Goal: Use online tool/utility: Utilize a website feature to perform a specific function

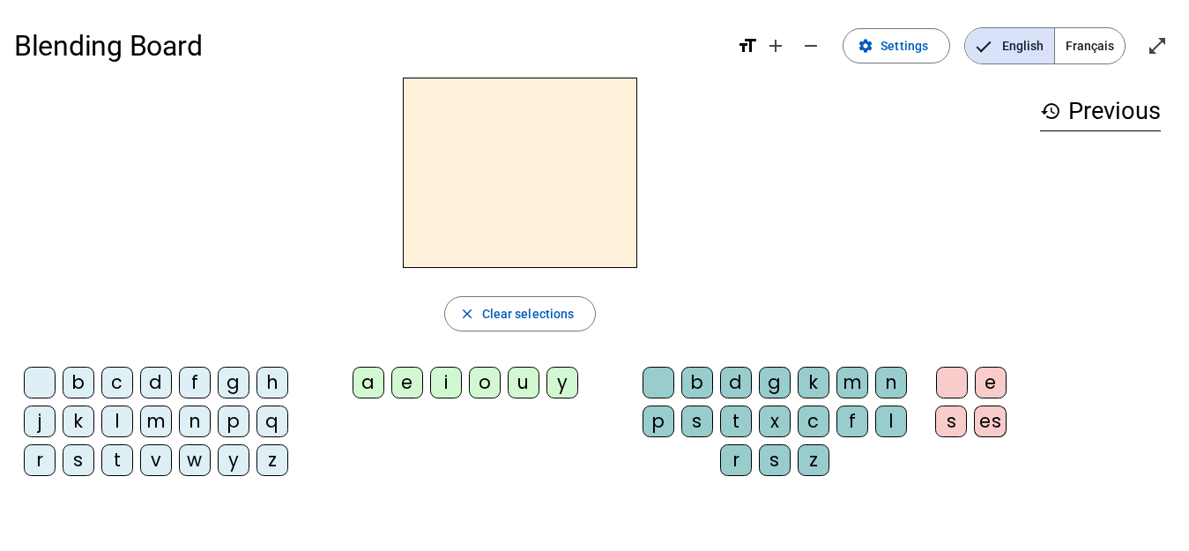
click at [45, 420] on div "j" at bounding box center [40, 421] width 32 height 32
click at [417, 374] on div "e" at bounding box center [407, 383] width 32 height 32
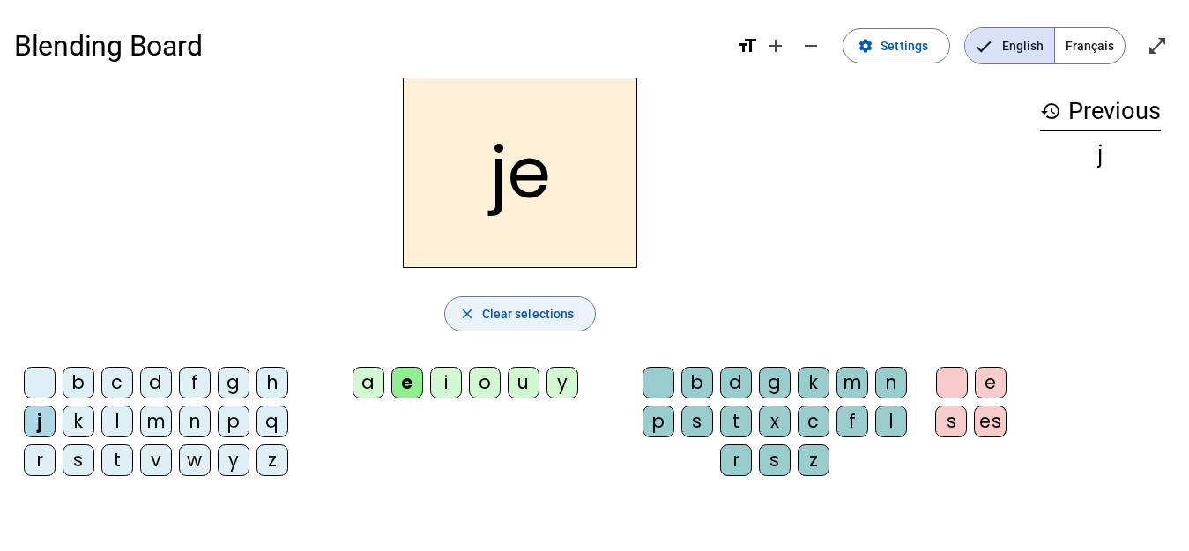
click at [521, 319] on span "Clear selections" at bounding box center [528, 313] width 93 height 21
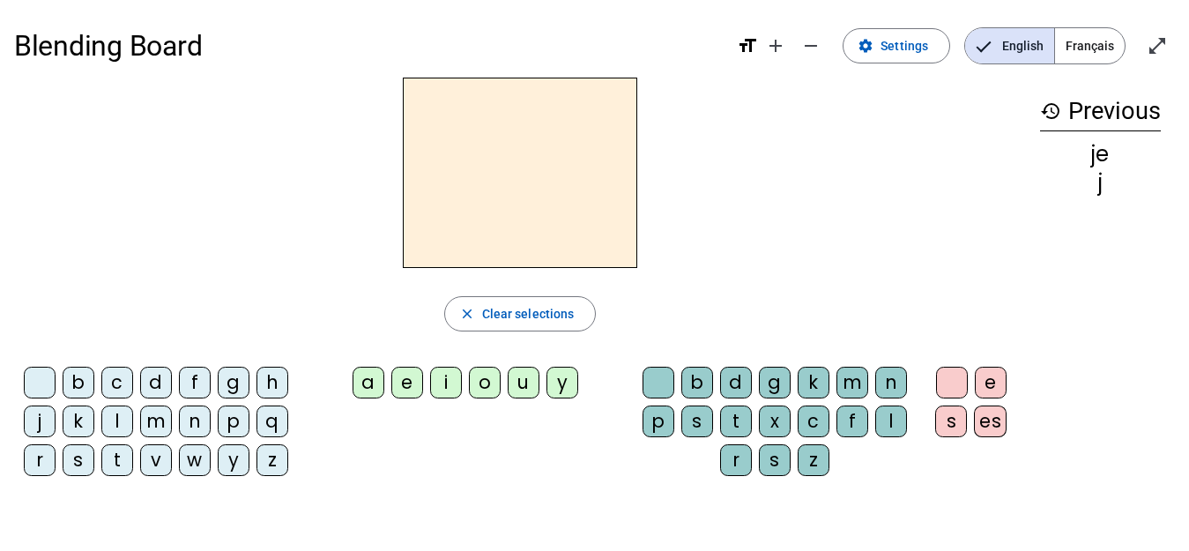
click at [151, 464] on div "v" at bounding box center [156, 460] width 32 height 32
click at [489, 376] on div "o" at bounding box center [485, 383] width 32 height 32
click at [450, 382] on div "i" at bounding box center [446, 383] width 32 height 32
click at [687, 424] on div "s" at bounding box center [697, 421] width 32 height 32
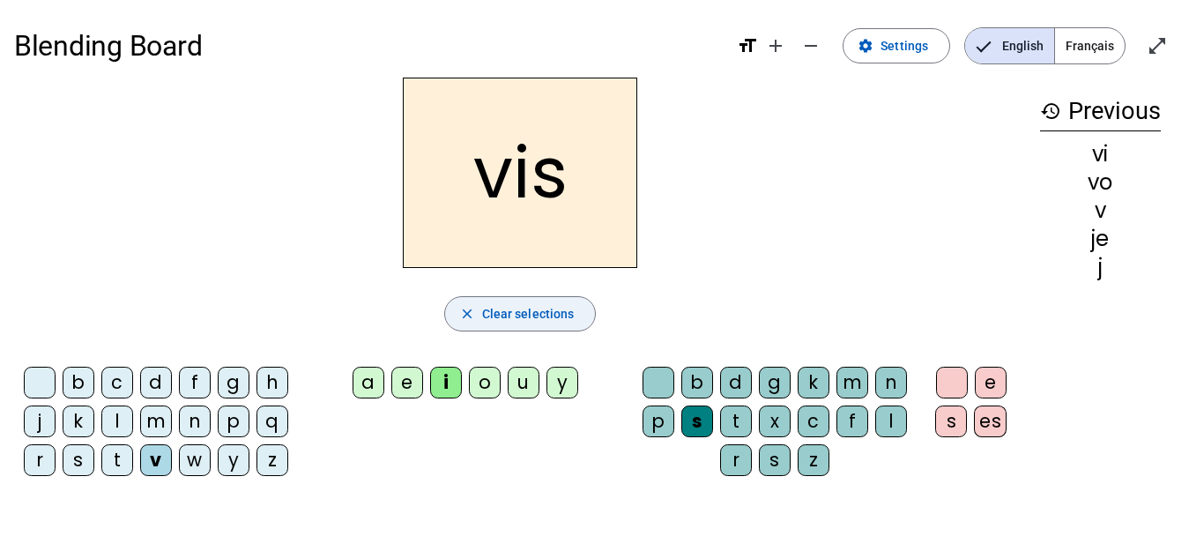
click at [509, 326] on span "button" at bounding box center [520, 314] width 151 height 42
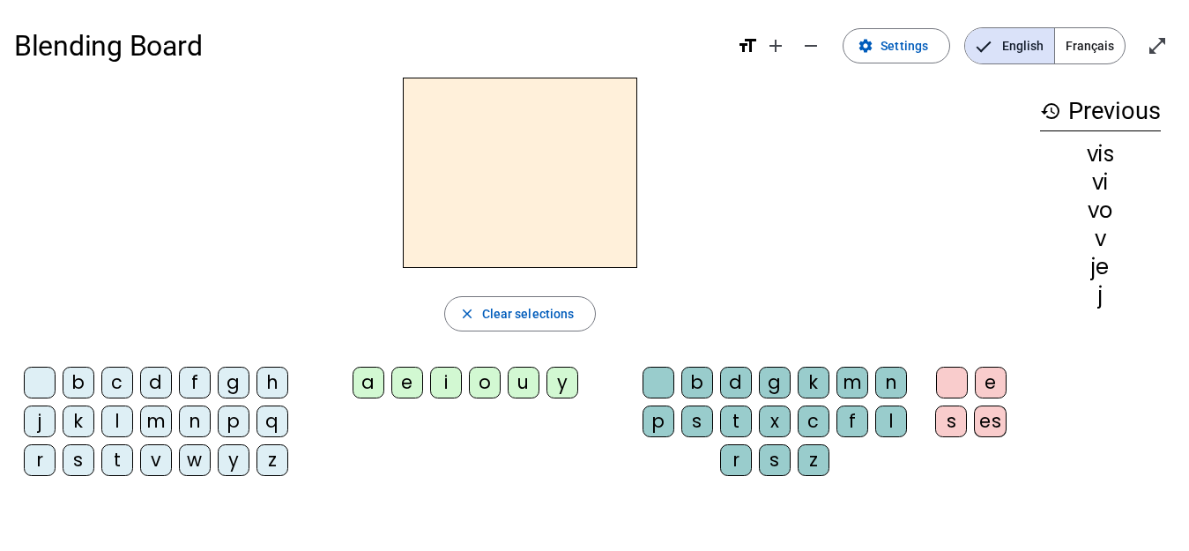
click at [145, 462] on div "v" at bounding box center [156, 460] width 32 height 32
click at [478, 379] on div "o" at bounding box center [485, 383] width 32 height 32
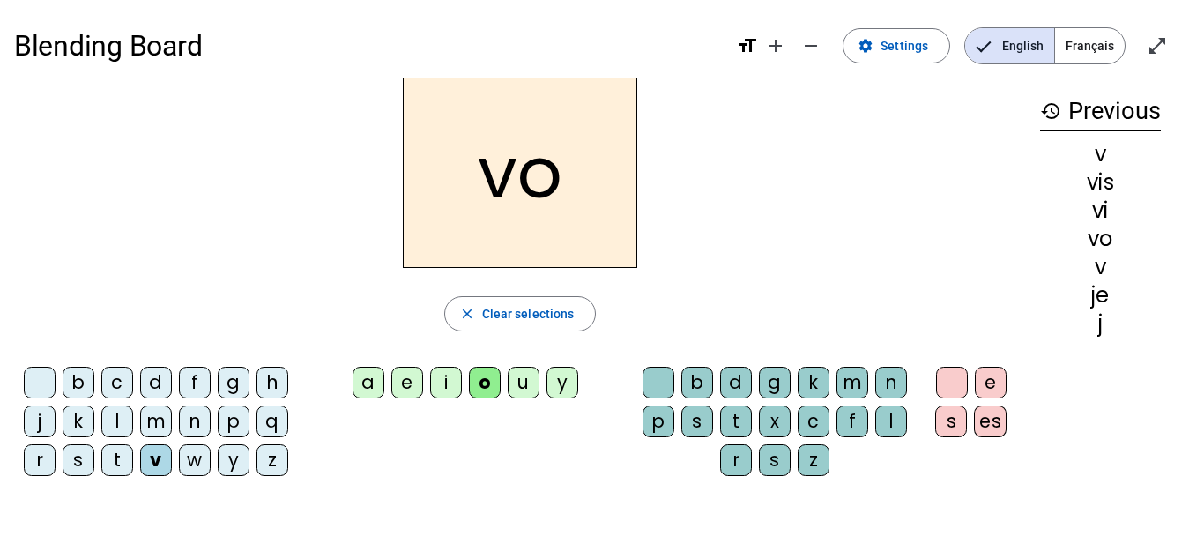
click at [447, 382] on div "i" at bounding box center [446, 383] width 32 height 32
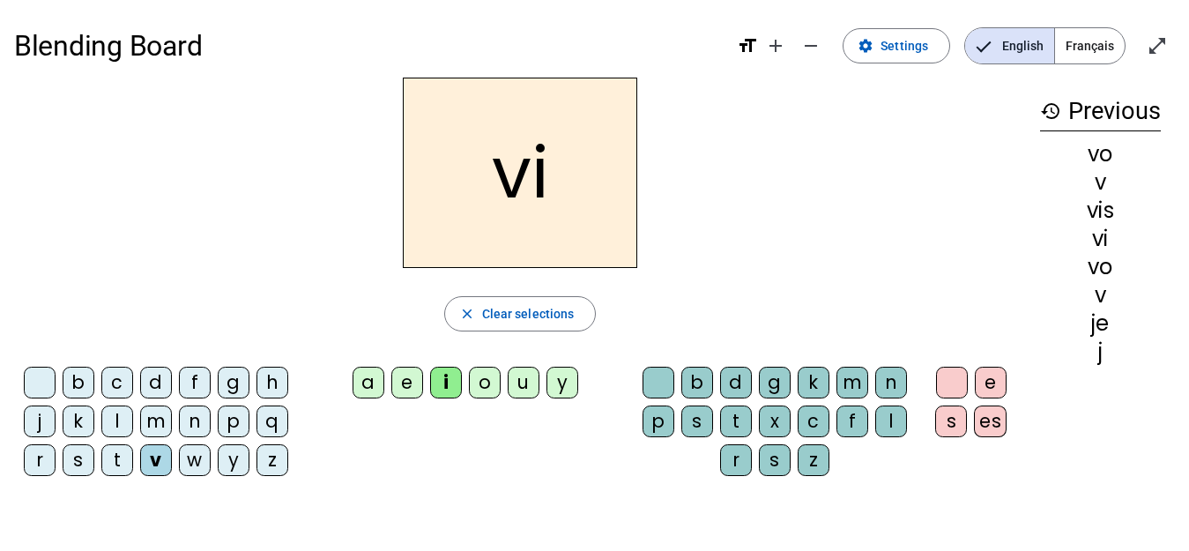
click at [543, 176] on h2 "vi" at bounding box center [520, 173] width 234 height 190
click at [538, 323] on span "Clear selections" at bounding box center [528, 313] width 93 height 21
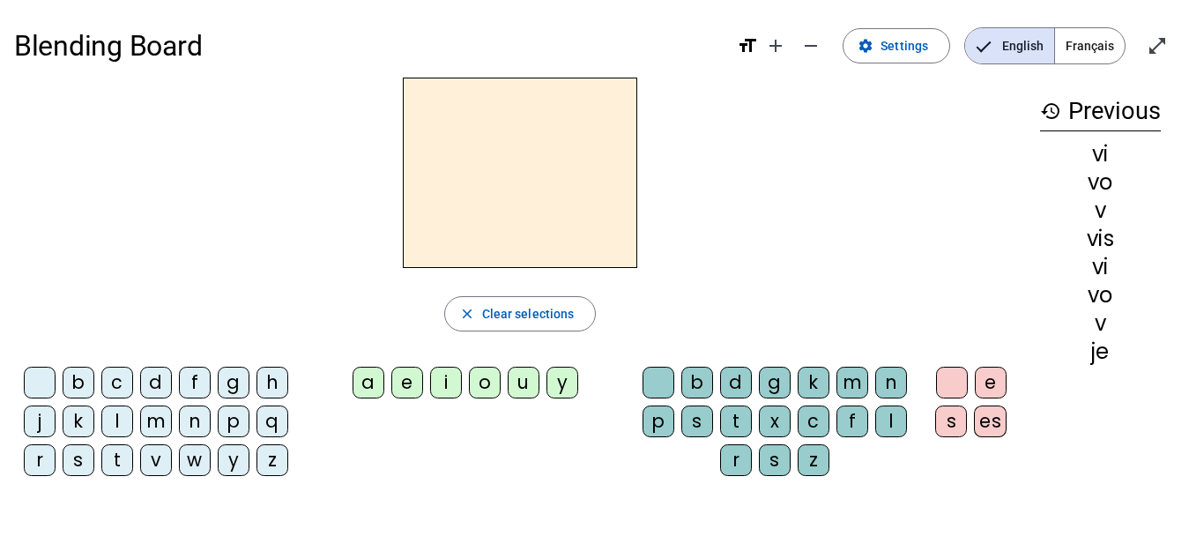
click at [726, 426] on div "t" at bounding box center [736, 421] width 32 height 32
click at [493, 389] on div "o" at bounding box center [485, 383] width 32 height 32
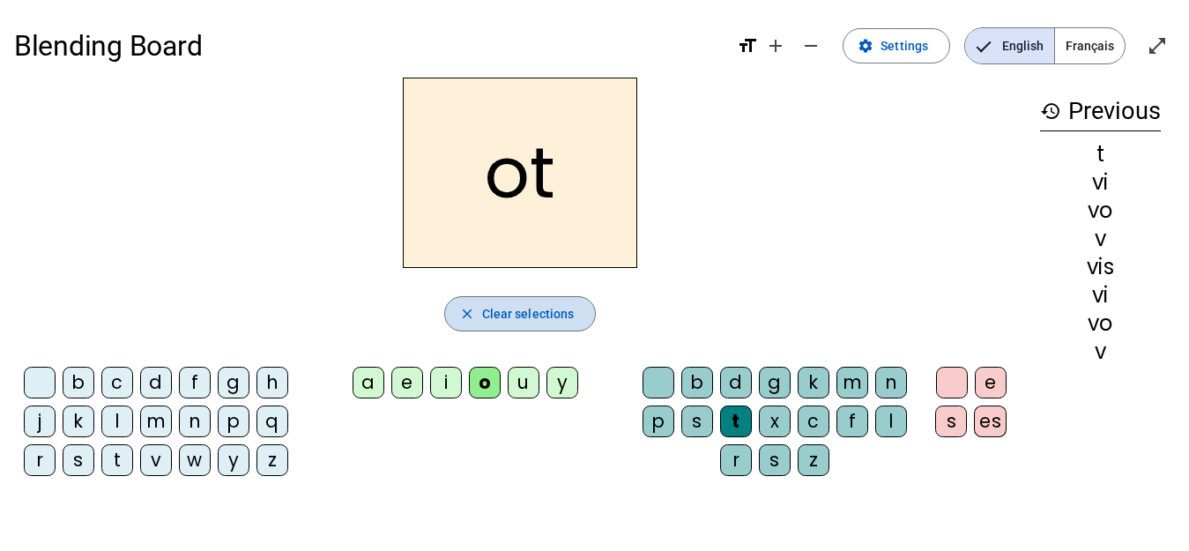
click at [557, 301] on span "button" at bounding box center [520, 314] width 151 height 42
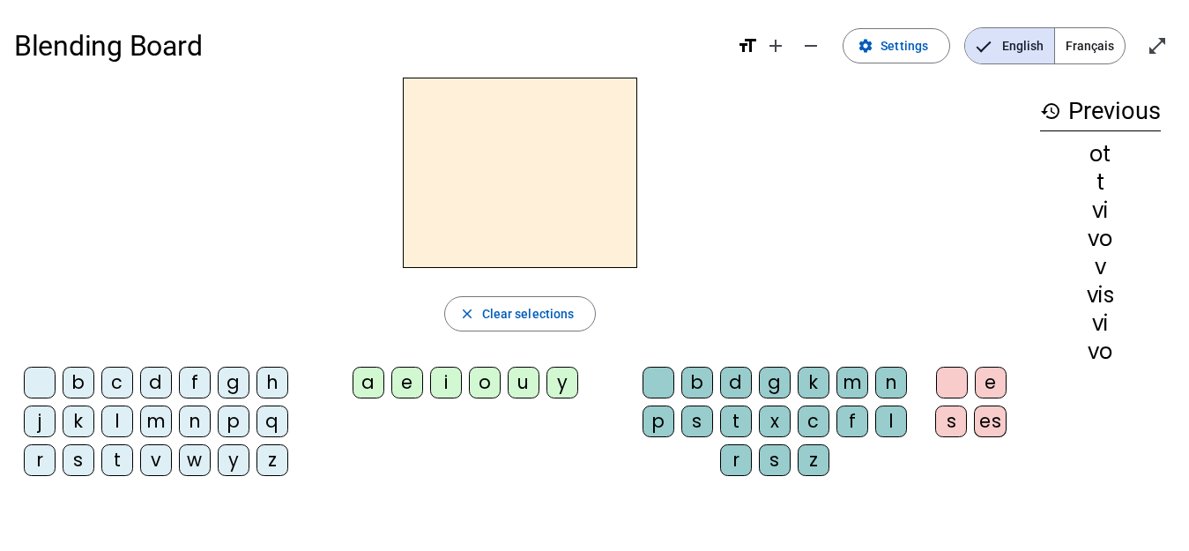
click at [704, 417] on div "s" at bounding box center [697, 421] width 32 height 32
click at [367, 375] on div "a" at bounding box center [368, 383] width 32 height 32
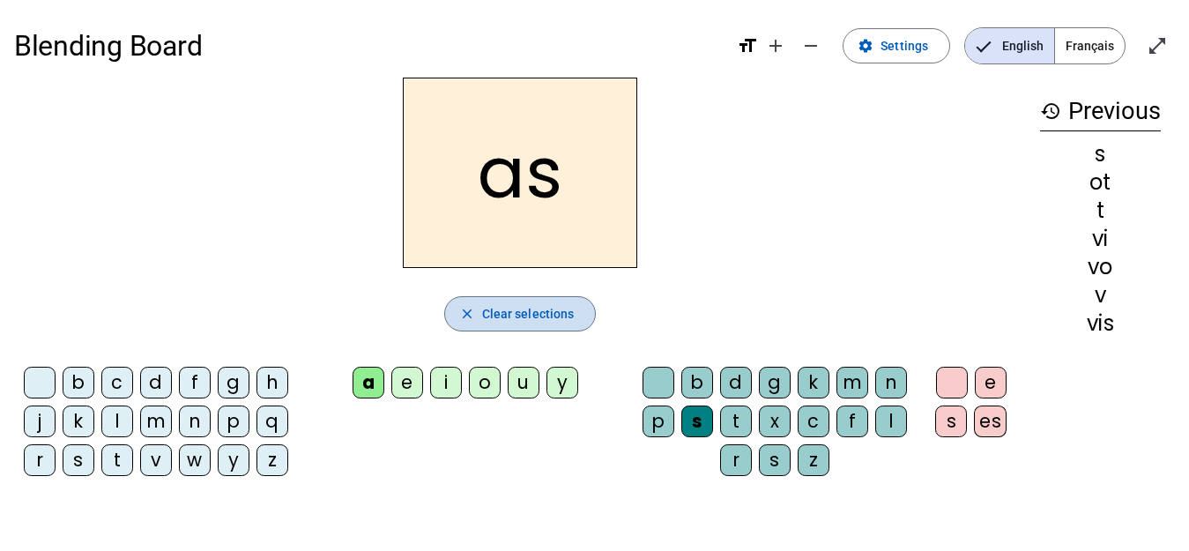
click at [510, 313] on span "Clear selections" at bounding box center [528, 313] width 93 height 21
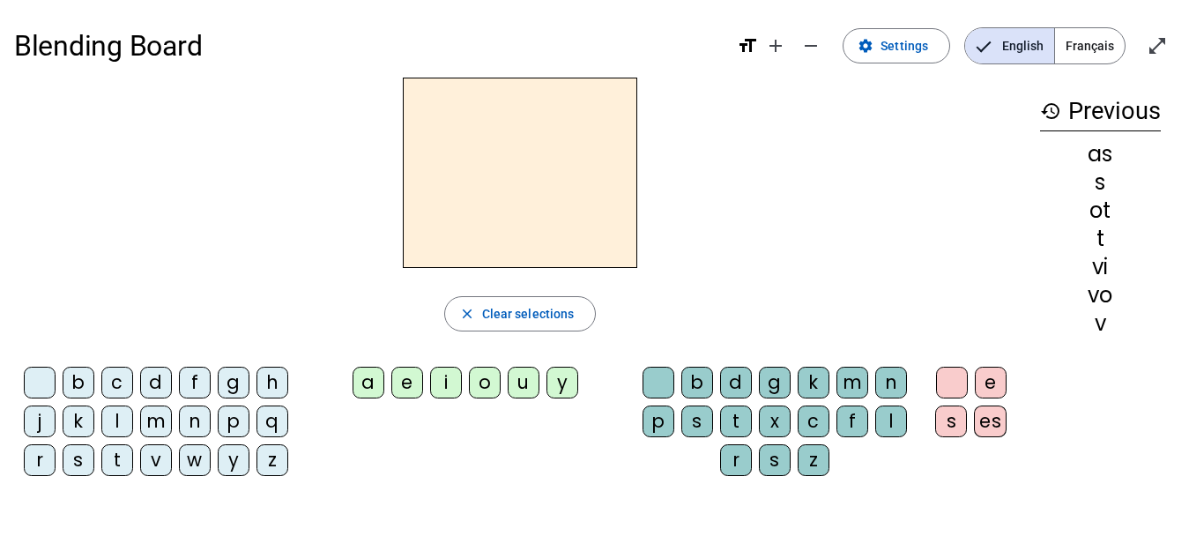
click at [690, 375] on div "b" at bounding box center [697, 383] width 32 height 32
click at [778, 424] on div "x" at bounding box center [775, 421] width 32 height 32
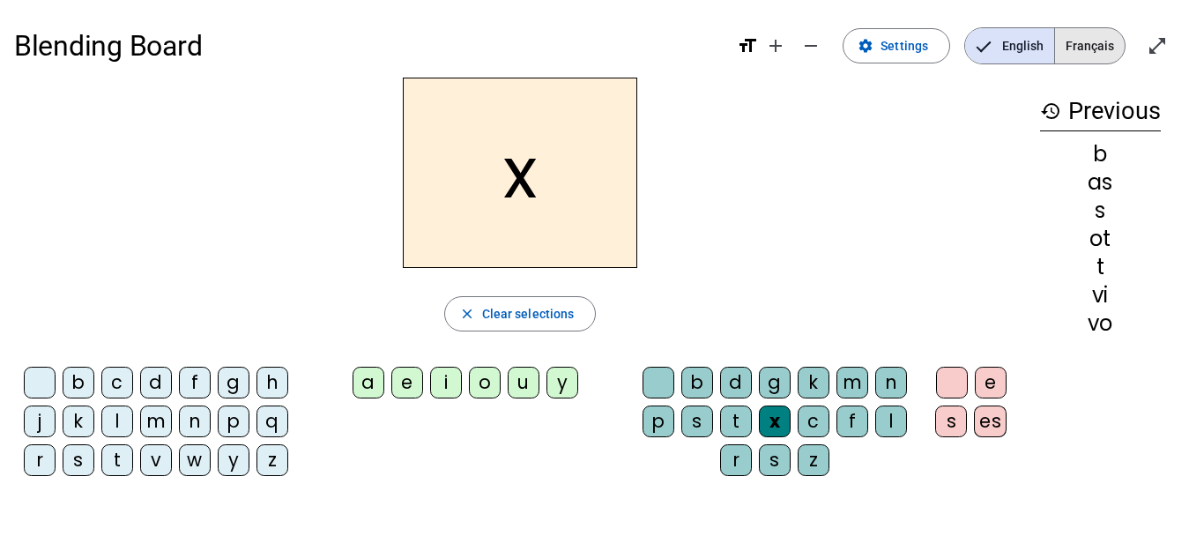
click at [1077, 47] on span "Français" at bounding box center [1090, 45] width 70 height 35
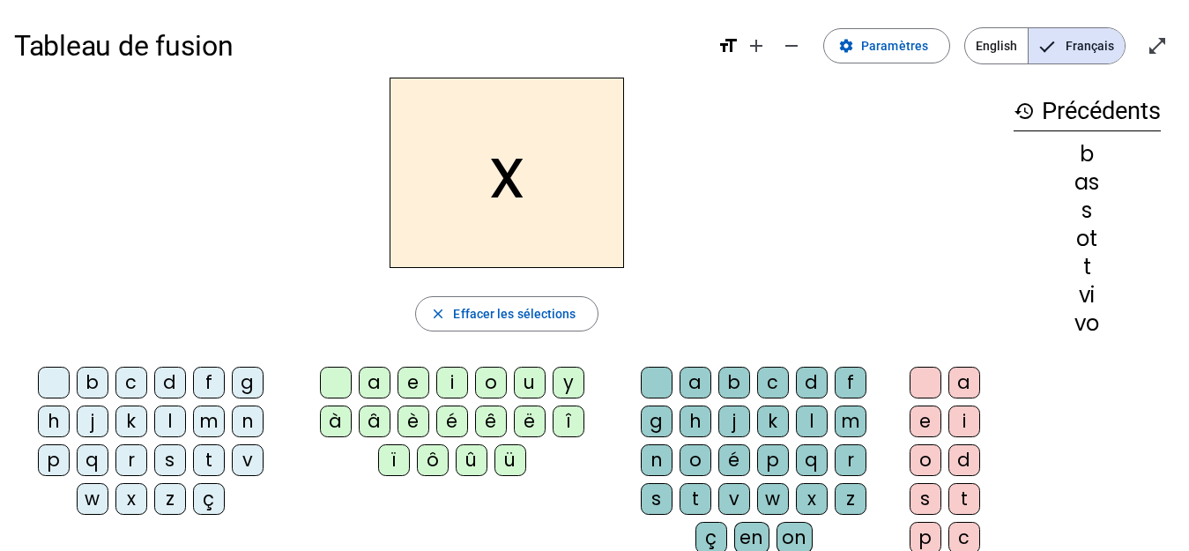
click at [656, 454] on div "n" at bounding box center [657, 460] width 32 height 32
click at [484, 373] on div "o" at bounding box center [491, 383] width 32 height 32
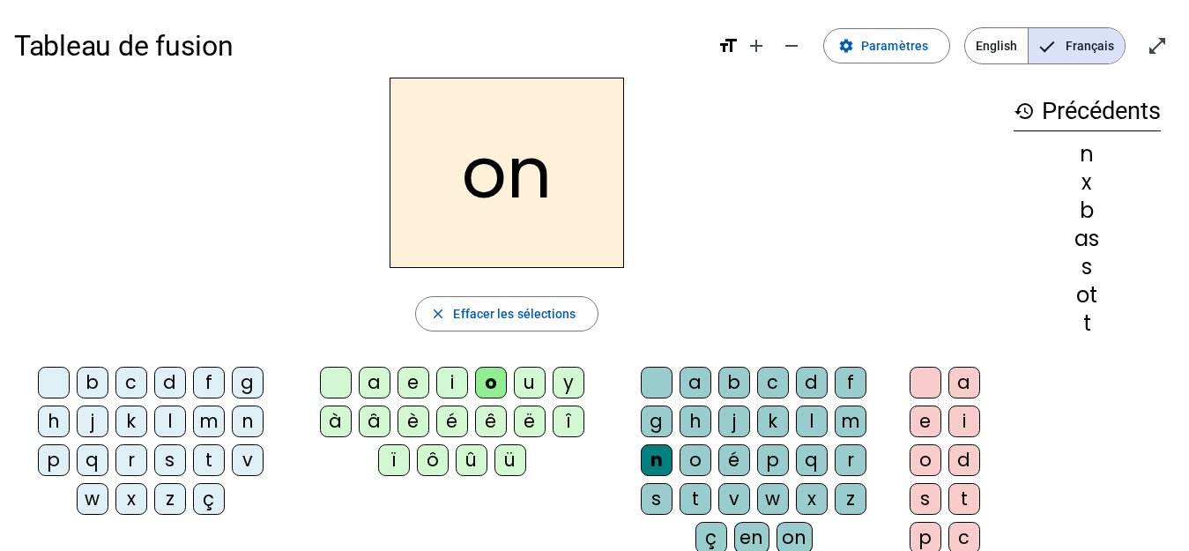
click at [1042, 46] on mat-pseudo-checkbox "Language selection" at bounding box center [1047, 47] width 16 height 16
click at [1008, 49] on span "English" at bounding box center [996, 45] width 63 height 35
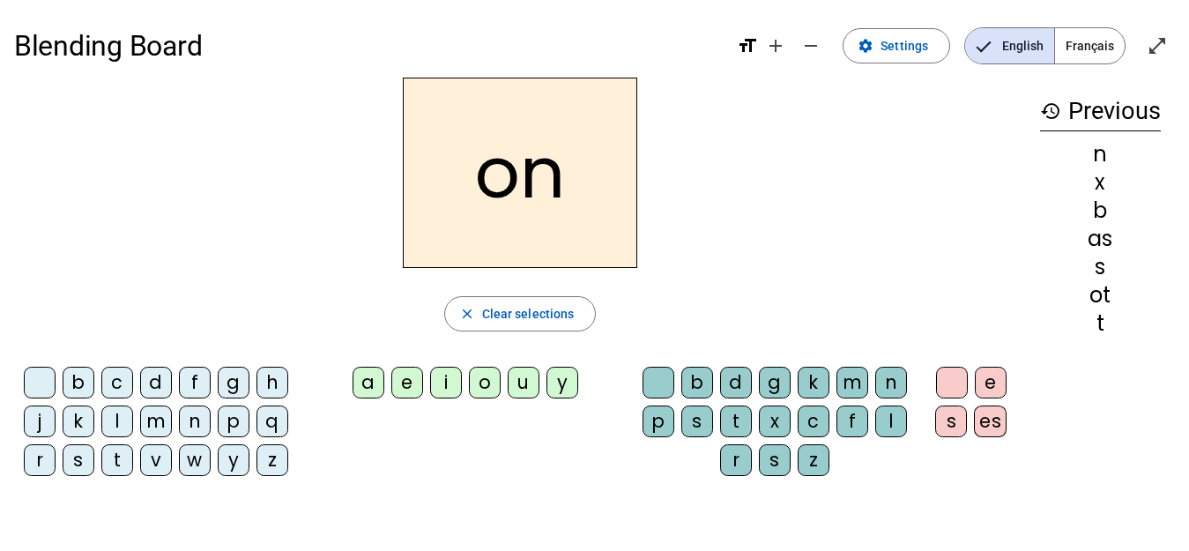
click at [1102, 48] on span "Français" at bounding box center [1090, 45] width 70 height 35
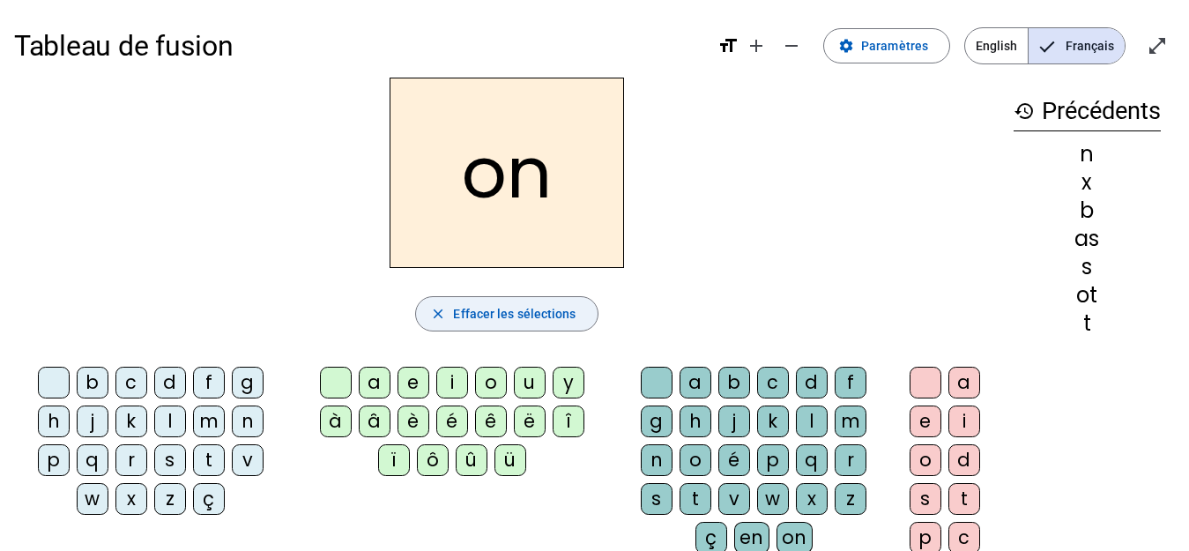
click at [496, 300] on span "button" at bounding box center [506, 314] width 181 height 42
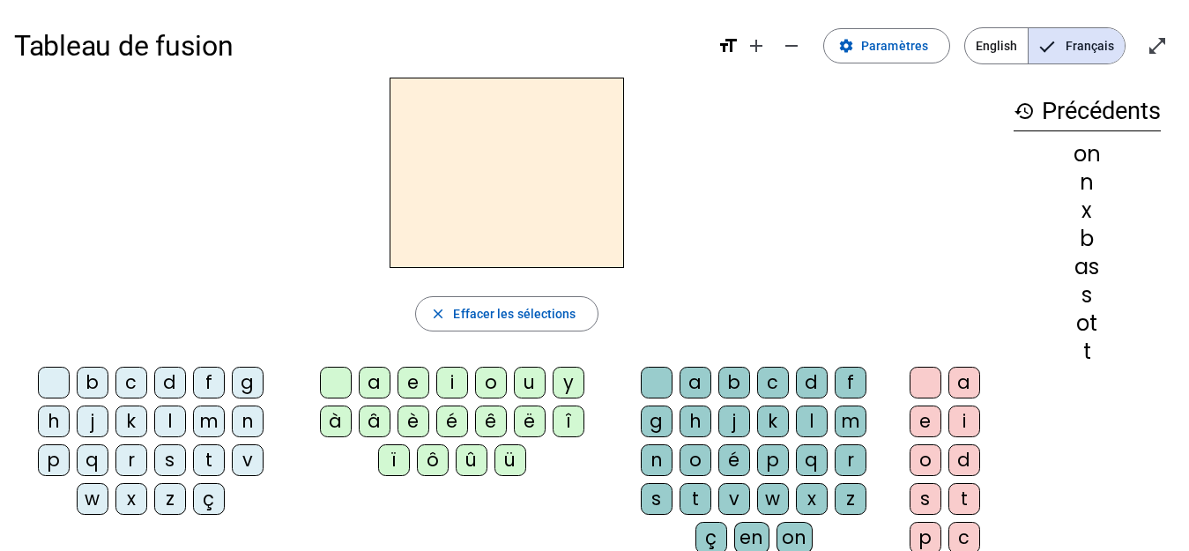
click at [728, 499] on div "v" at bounding box center [734, 499] width 32 height 32
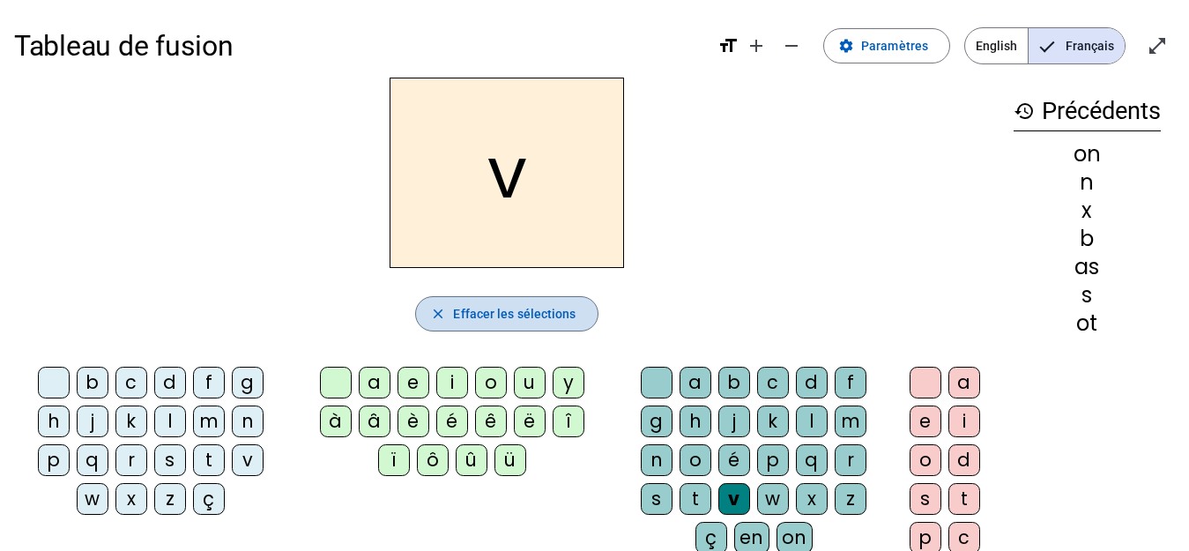
click at [498, 307] on span "Effacer les sélections" at bounding box center [514, 313] width 122 height 21
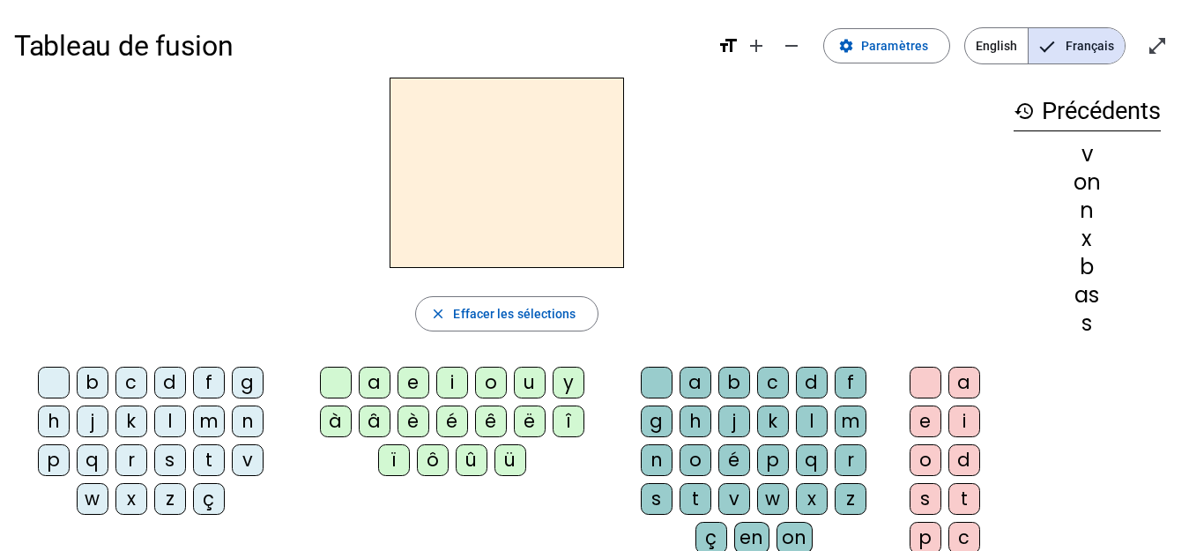
click at [530, 380] on div "u" at bounding box center [530, 383] width 32 height 32
click at [239, 453] on div "v" at bounding box center [248, 460] width 32 height 32
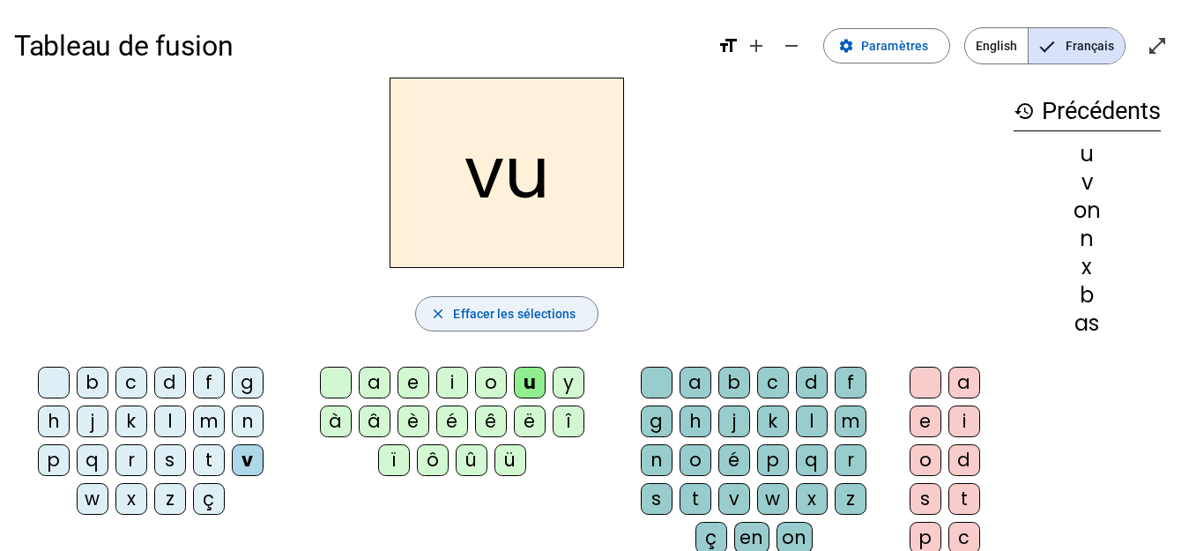
click at [501, 318] on span "Effacer les sélections" at bounding box center [514, 313] width 122 height 21
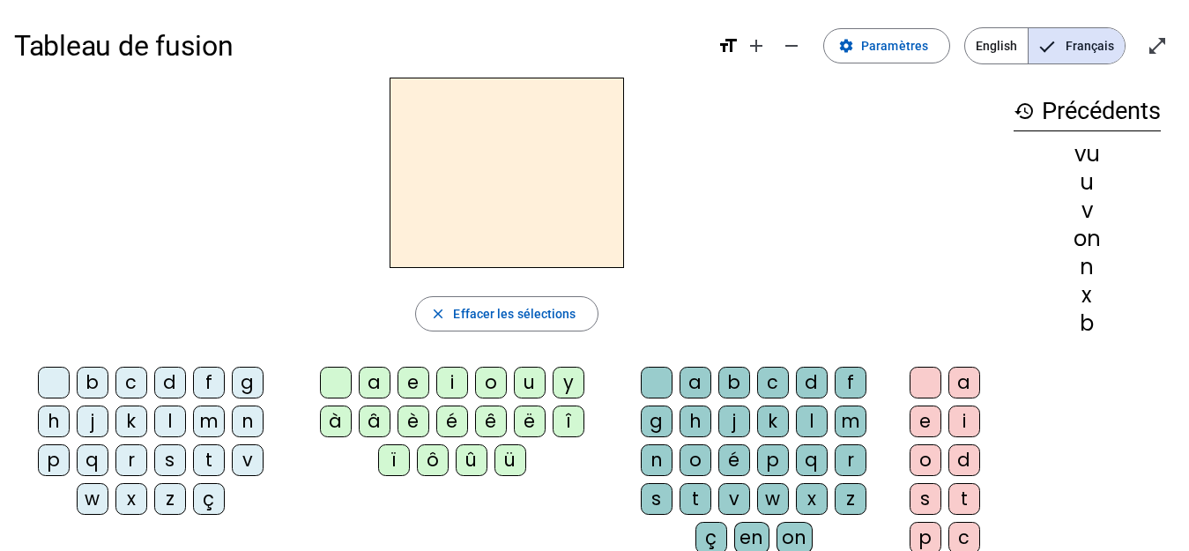
click at [686, 463] on div "o" at bounding box center [695, 460] width 32 height 32
click at [656, 461] on div "n" at bounding box center [657, 460] width 32 height 32
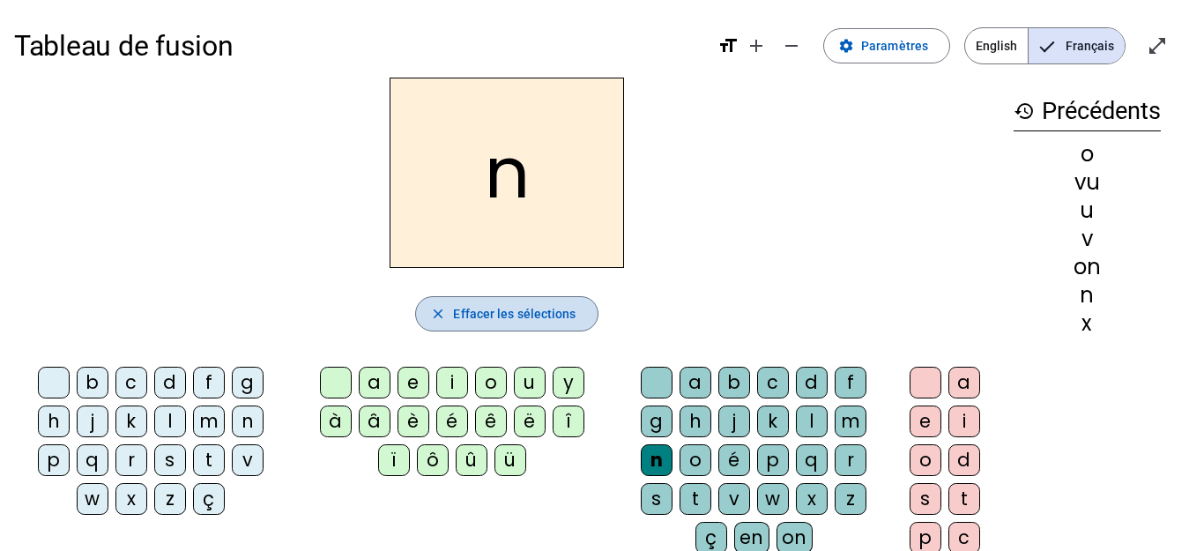
click at [535, 298] on span "button" at bounding box center [506, 314] width 181 height 42
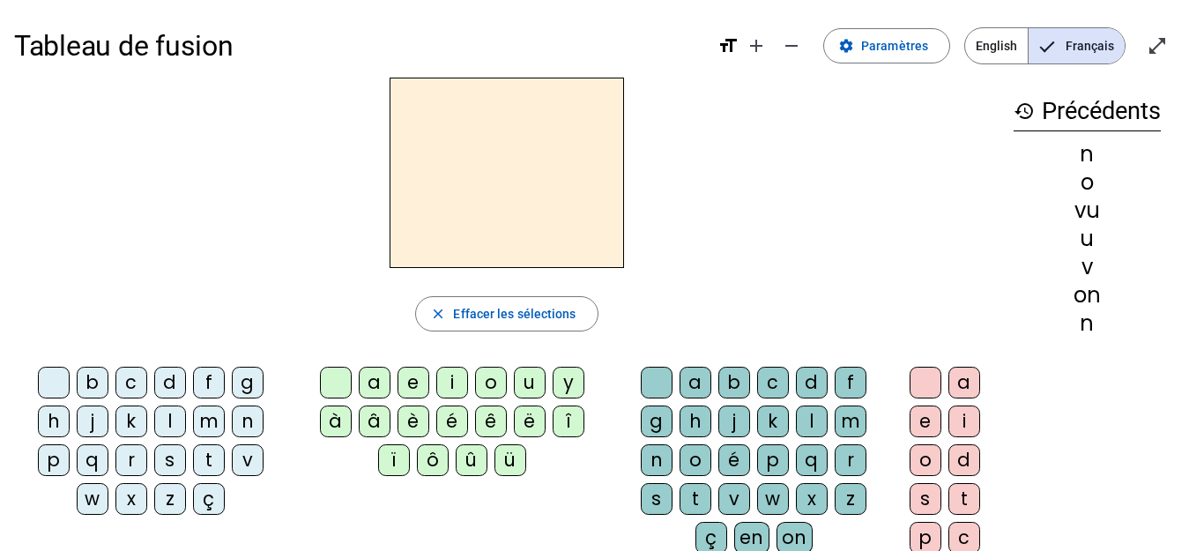
click at [478, 382] on div "o" at bounding box center [491, 383] width 32 height 32
click at [199, 428] on div "m" at bounding box center [209, 421] width 32 height 32
